Goal: Communication & Community: Answer question/provide support

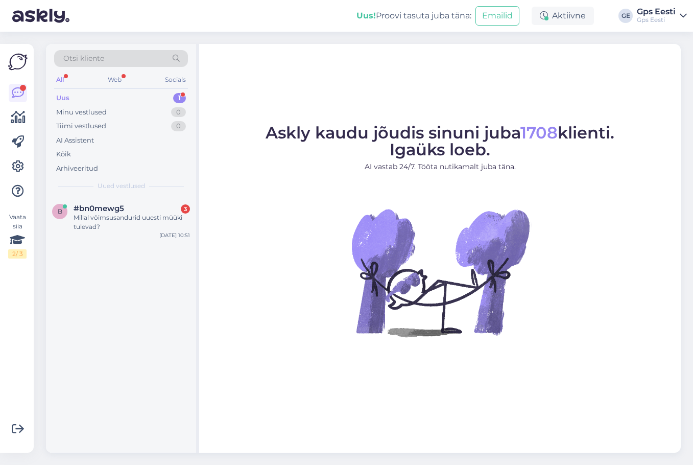
click at [85, 218] on div "Millal võimsusandurid uuesti müüki tulevad?" at bounding box center [132, 222] width 116 height 18
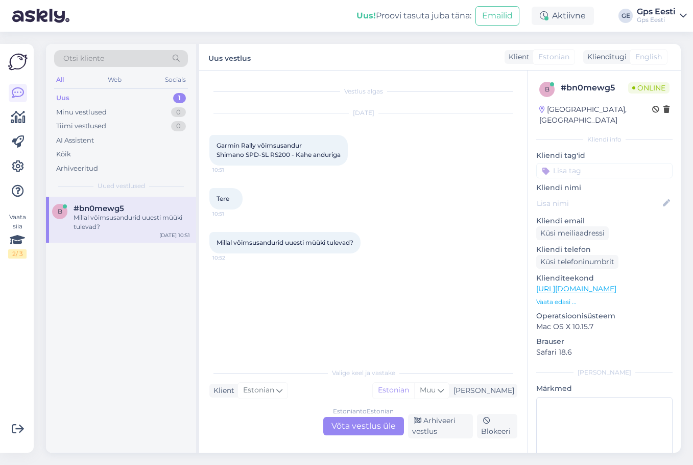
click at [353, 416] on div "Estonian to Estonian Võta vestlus üle Arhiveeri vestlus Blokeeri" at bounding box center [363, 426] width 308 height 25
click at [347, 427] on div "Estonian to Estonian Võta vestlus üle" at bounding box center [363, 426] width 81 height 18
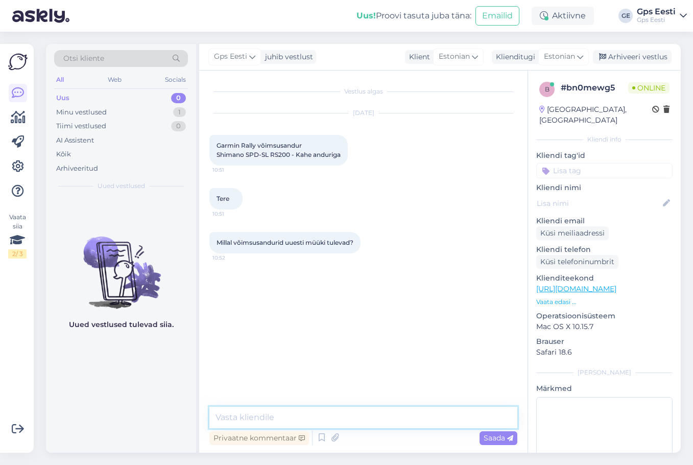
click at [351, 422] on textarea at bounding box center [363, 417] width 308 height 21
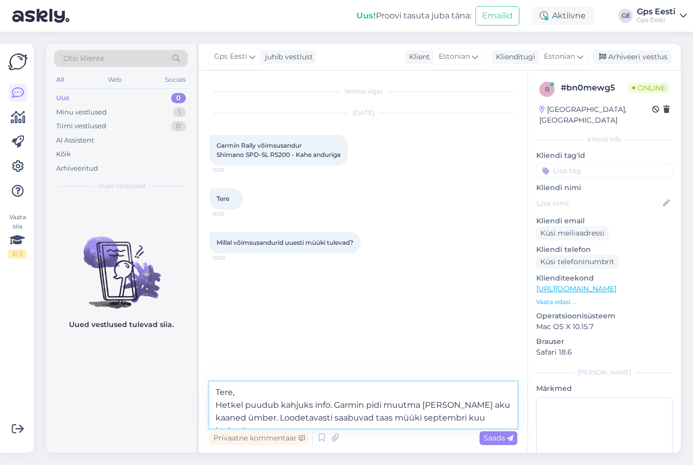
type textarea "Tere, Hetkel puudub kahjuks info. Garmin pidi muutma [PERSON_NAME] aku kaaned ü…"
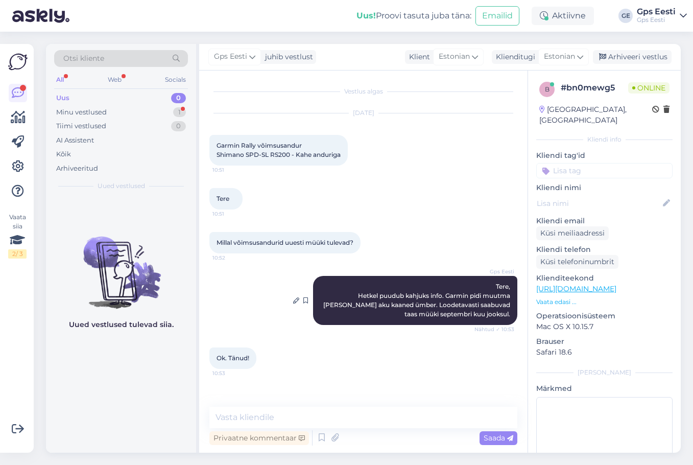
click at [391, 305] on span "Tere, Hetkel puudub kahjuks info. Garmin pidi muutma [PERSON_NAME] aku kaaned ü…" at bounding box center [417, 300] width 189 height 35
click at [289, 418] on textarea at bounding box center [363, 417] width 308 height 21
type textarea "Kaunist päeva jätku teile!"
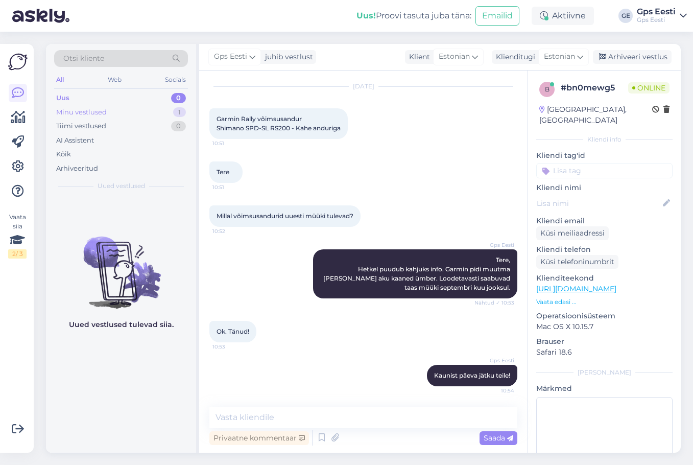
click at [99, 108] on div "Minu vestlused" at bounding box center [81, 112] width 51 height 10
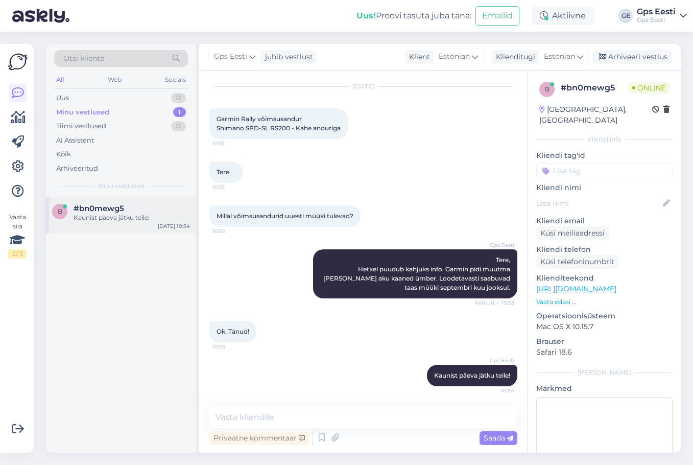
click at [115, 204] on span "#bn0mewg5" at bounding box center [99, 208] width 51 height 9
drag, startPoint x: 615, startPoint y: 62, endPoint x: 441, endPoint y: 4, distance: 183.9
click at [615, 62] on div "Arhiveeri vestlus" at bounding box center [632, 57] width 79 height 14
